Goal: Task Accomplishment & Management: Manage account settings

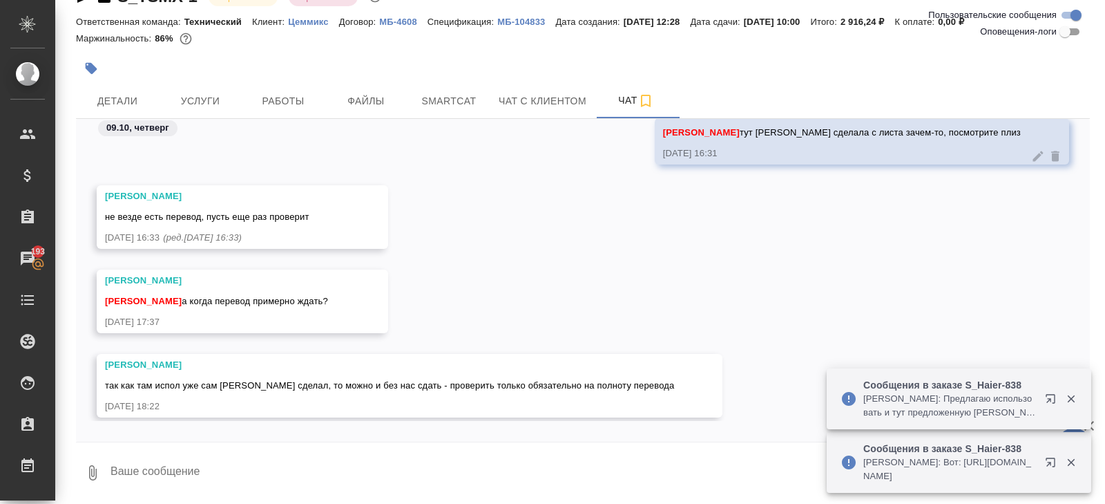
scroll to position [996, 0]
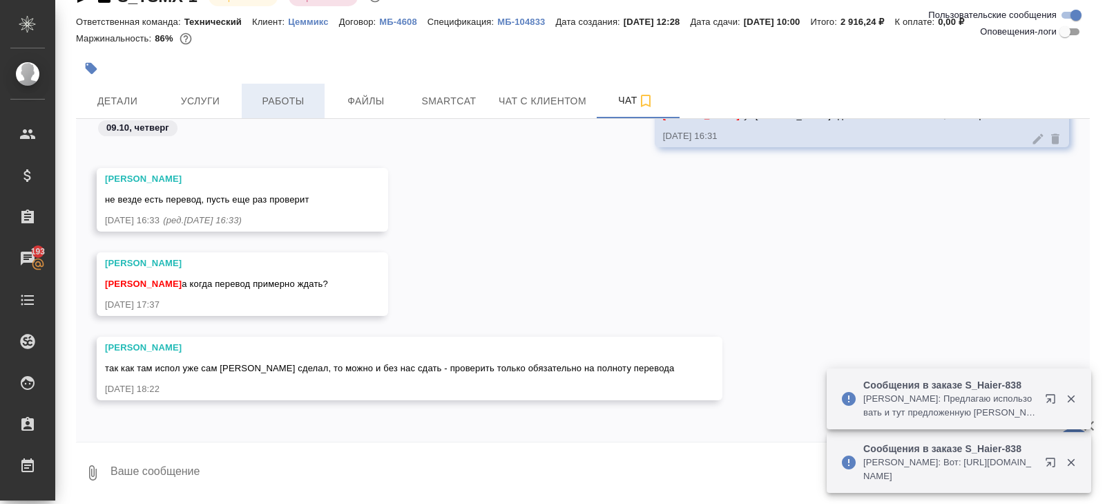
click at [281, 105] on span "Работы" at bounding box center [283, 101] width 66 height 17
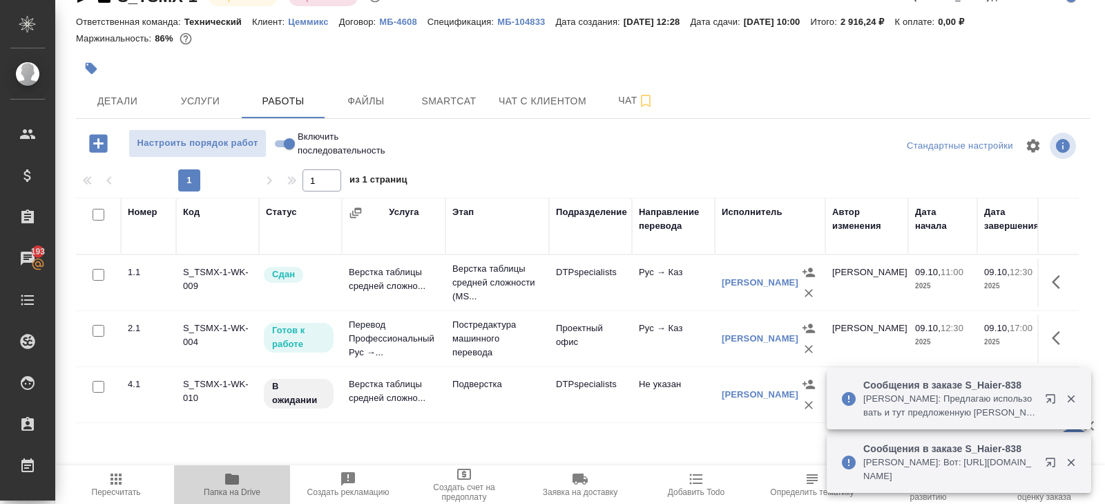
click at [240, 486] on icon "button" at bounding box center [232, 478] width 17 height 17
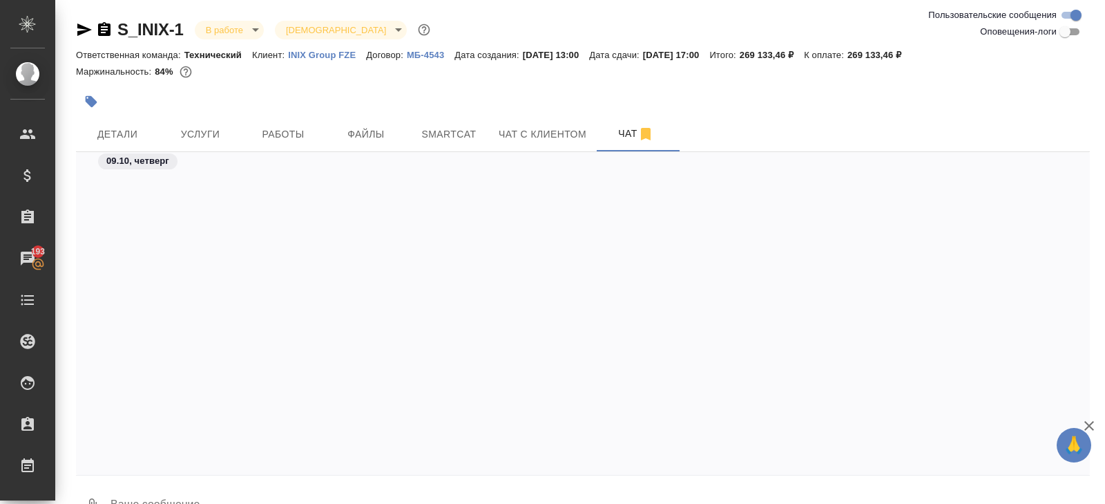
scroll to position [5796, 0]
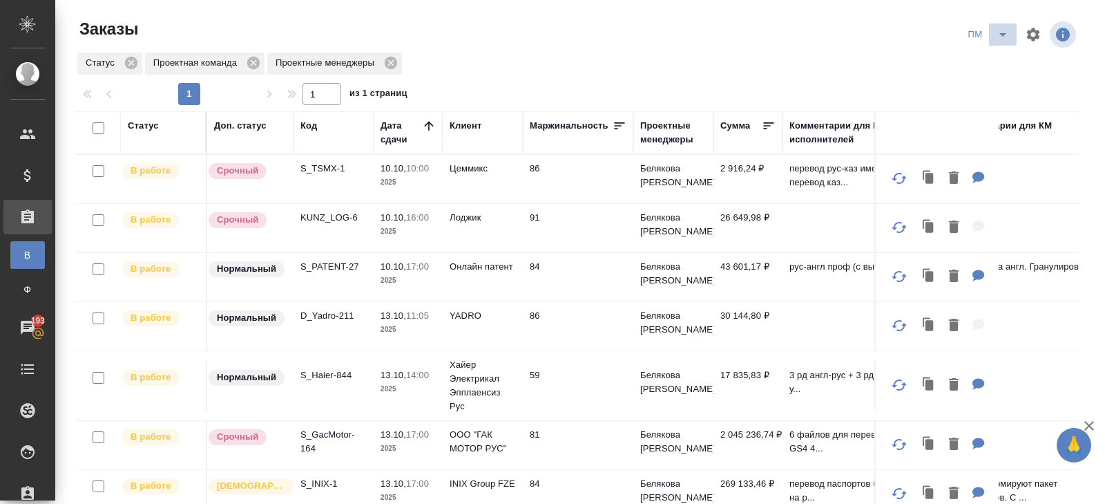
click at [1003, 37] on icon "split button" at bounding box center [1003, 34] width 17 height 17
click at [1000, 60] on li "В работу!" at bounding box center [989, 62] width 70 height 22
